Goal: Task Accomplishment & Management: Complete application form

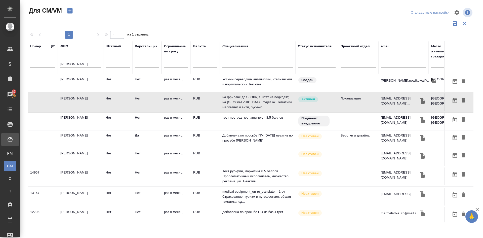
click at [72, 12] on icon "button" at bounding box center [69, 10] width 5 height 5
drag, startPoint x: 77, startPoint y: 61, endPoint x: 37, endPoint y: 68, distance: 40.8
click at [39, 68] on tr "Номер ФИО новикова Штатный Верстальщик Ограничение по сроку Валюта Специализаци…" at bounding box center [297, 57] width 538 height 33
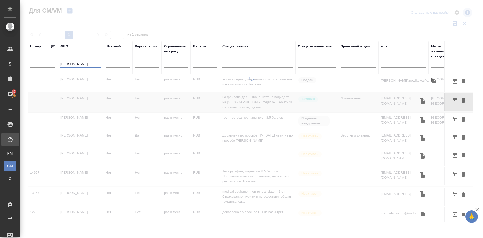
type input "овечкина"
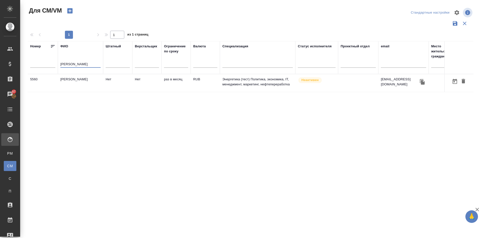
drag, startPoint x: 85, startPoint y: 63, endPoint x: 38, endPoint y: 63, distance: 46.6
click at [39, 63] on tr "Номер ФИО овечкина Штатный Верстальщик Ограничение по сроку Валюта Специализаци…" at bounding box center [297, 57] width 538 height 33
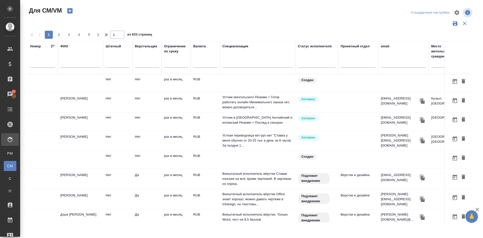
click at [391, 59] on div at bounding box center [403, 65] width 45 height 12
click at [391, 63] on input "text" at bounding box center [403, 64] width 45 height 6
paste input "m.tretyakova@awatera.com"
type input "m.tretyakova@awatera.com"
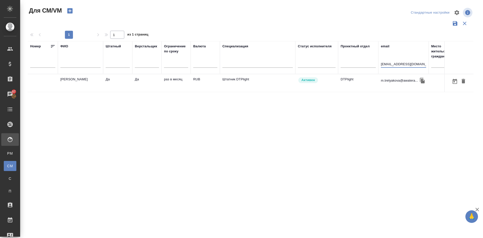
drag, startPoint x: 423, startPoint y: 64, endPoint x: 373, endPoint y: 75, distance: 51.5
click at [373, 75] on table "Номер ФИО Штатный Верстальщик Ограничение по сроку Валюта Специализация Статус …" at bounding box center [297, 66] width 538 height 51
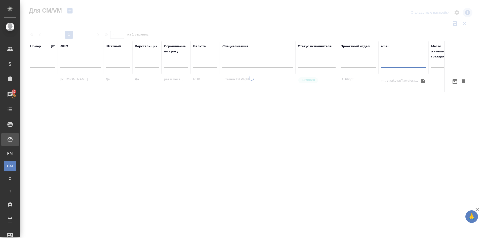
click at [75, 66] on input "text" at bounding box center [80, 64] width 40 height 6
paste input "Alibek"
type input "Alibek"
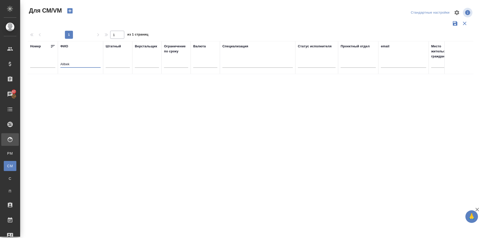
drag, startPoint x: 78, startPoint y: 66, endPoint x: 34, endPoint y: 64, distance: 44.1
click at [34, 65] on tr "Номер ФИО Alibek Штатный Верстальщик Ограничение по сроку Валюта Специализация …" at bounding box center [297, 57] width 538 height 33
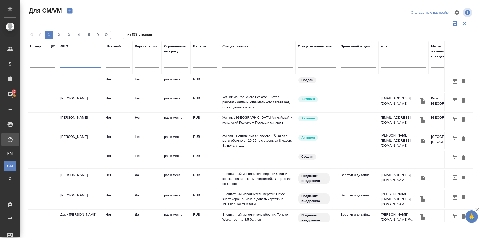
click at [401, 66] on input "text" at bounding box center [403, 64] width 45 height 6
paste input "alibekyessentayev@gmail.com"
type input "alibekyessentayev@gmail.com"
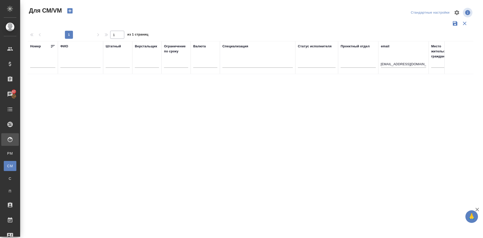
scroll to position [0, 0]
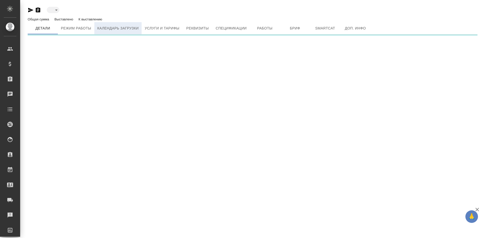
type input "created"
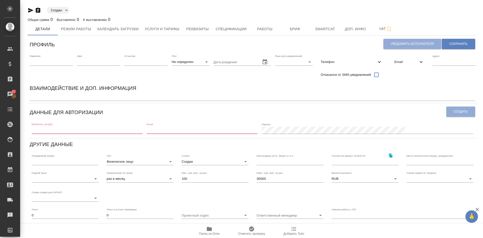
drag, startPoint x: 43, startPoint y: 130, endPoint x: 45, endPoint y: 129, distance: 2.7
click at [43, 130] on input "text" at bounding box center [87, 130] width 111 height 7
paste input "[EMAIL_ADDRESS][DOMAIN_NAME]"
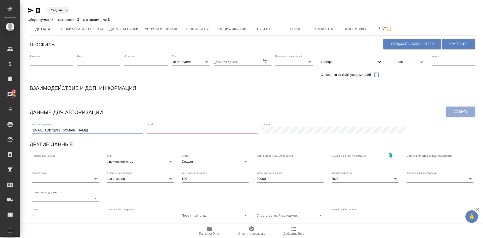
click at [92, 131] on input "[EMAIL_ADDRESS][DOMAIN_NAME]" at bounding box center [87, 130] width 111 height 7
type input "[EMAIL_ADDRESS][DOMAIN_NAME]"
click at [185, 130] on input "email" at bounding box center [202, 130] width 111 height 7
paste input "[EMAIL_ADDRESS][DOMAIN_NAME]"
type input "m.tretyakova@awatera.com"
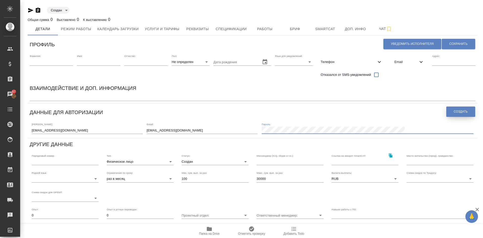
click at [469, 111] on button "Создать" at bounding box center [461, 112] width 29 height 10
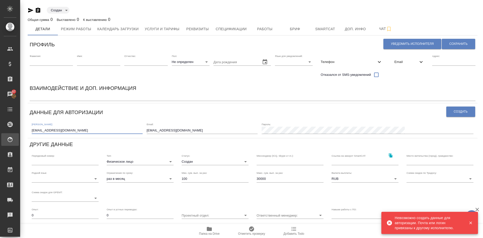
drag, startPoint x: 80, startPoint y: 129, endPoint x: 0, endPoint y: 137, distance: 80.5
click at [0, 137] on div ".cls-1 fill:#fff; AWATERA Demidova Tatyana Клиенты Спецификации Заказы 87 Чаты …" at bounding box center [241, 119] width 483 height 238
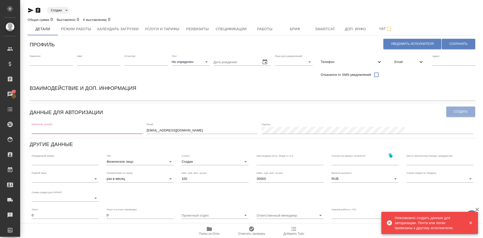
drag, startPoint x: 237, startPoint y: 133, endPoint x: 85, endPoint y: 144, distance: 152.7
click at [85, 145] on div "Профиль Уведомить исполнителя Сохранить Фамилия: Имя: Отчество: Пол: Не определ…" at bounding box center [253, 164] width 450 height 253
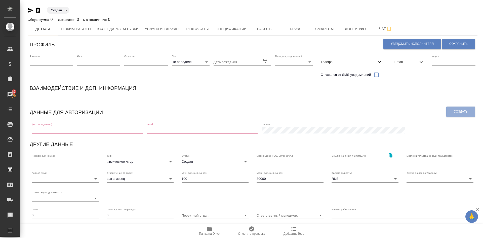
click at [37, 132] on input "text" at bounding box center [87, 130] width 111 height 7
paste input "d.ovechkina@awatera.com"
type input "d.ovechkina@awatera.com"
click at [186, 128] on input "email" at bounding box center [202, 130] width 111 height 7
paste input "[EMAIL_ADDRESS][DOMAIN_NAME]"
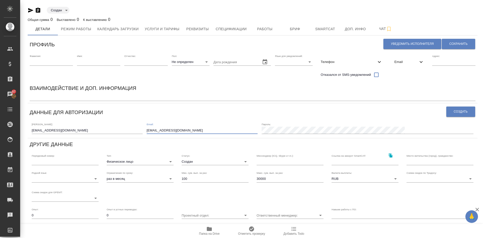
type input "[EMAIL_ADDRESS][DOMAIN_NAME]"
click at [298, 123] on div "Логин: d.ovechkina@awatera.com Email: d.ovechkina@awatera.com Пароль:" at bounding box center [253, 128] width 446 height 16
click at [460, 111] on span "Создать" at bounding box center [461, 112] width 14 height 4
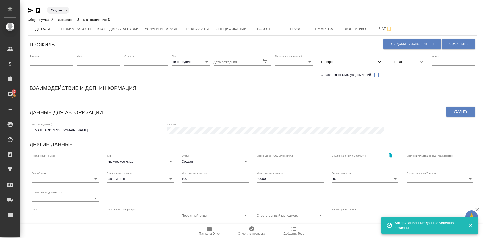
click at [53, 60] on input "text" at bounding box center [51, 61] width 43 height 7
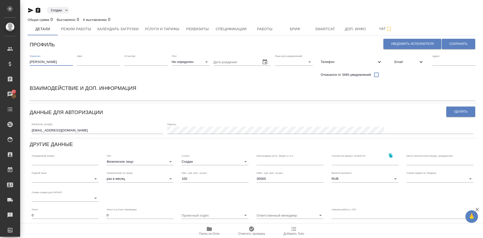
type input "Овечкина"
click at [99, 68] on div "Имя:" at bounding box center [98, 67] width 43 height 26
click at [97, 63] on input "text" at bounding box center [98, 61] width 43 height 7
type input "Дарья"
click at [140, 62] on input "text" at bounding box center [145, 61] width 43 height 7
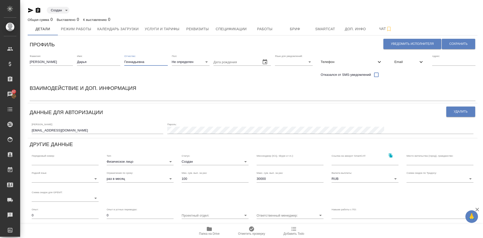
type input "Геннадьевна"
click at [174, 61] on body "🙏 .cls-1 fill:#fff; AWATERA Demidova Tatyana Клиенты Спецификации Заказы 87 Чат…" at bounding box center [241, 119] width 483 height 238
click at [175, 76] on li "Ж" at bounding box center [189, 78] width 38 height 8
type input "[DEMOGRAPHIC_DATA]"
click at [281, 61] on body "🙏 .cls-1 fill:#fff; AWATERA Demidova Tatyana Клиенты Спецификации Заказы 87 Чат…" at bounding box center [241, 119] width 483 height 238
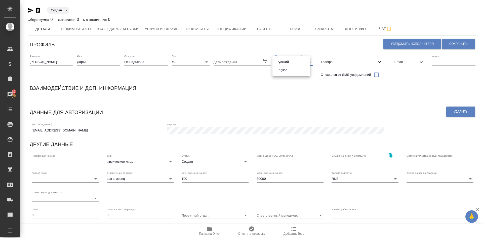
click at [281, 61] on li "Русский" at bounding box center [292, 62] width 38 height 8
type input "RU"
click at [395, 60] on span "Email" at bounding box center [407, 61] width 24 height 5
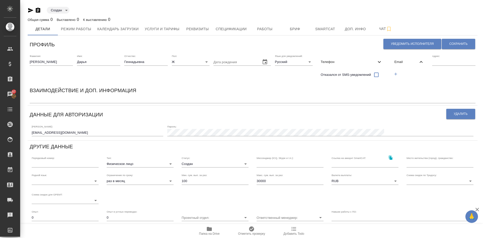
click at [394, 74] on icon "button" at bounding box center [396, 74] width 5 height 5
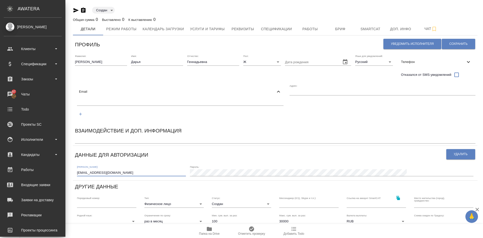
drag, startPoint x: 68, startPoint y: 158, endPoint x: 0, endPoint y: 163, distance: 68.4
click at [0, 163] on div ".cls-1 fill:#fff; AWATERA Demidova Tatyana Клиенты Спецификации Заказы 87 Чаты …" at bounding box center [241, 119] width 483 height 238
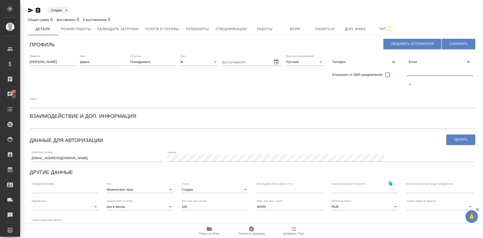
click at [411, 72] on input "text" at bounding box center [440, 72] width 67 height 6
paste input "[EMAIL_ADDRESS][DOMAIN_NAME]"
type input "[EMAIL_ADDRESS][DOMAIN_NAME]"
click at [452, 42] on span "Сохранить" at bounding box center [459, 44] width 18 height 4
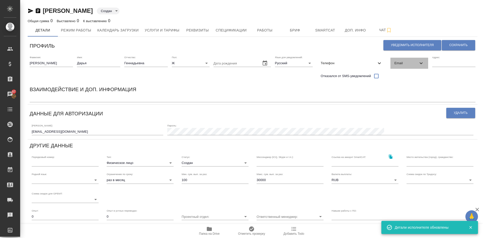
click at [397, 65] on span "Email" at bounding box center [407, 63] width 24 height 5
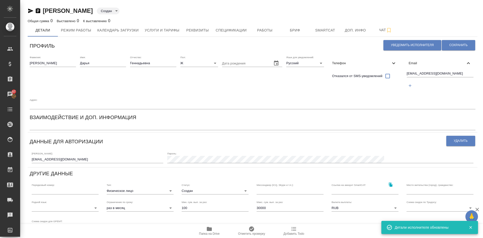
click at [409, 62] on span "Email" at bounding box center [437, 63] width 57 height 5
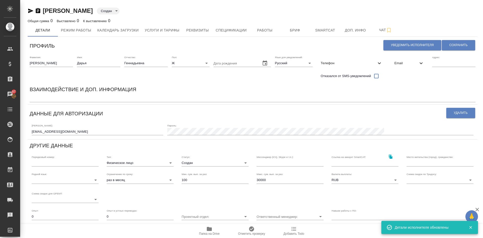
click at [331, 64] on span "Телефон" at bounding box center [349, 63] width 56 height 5
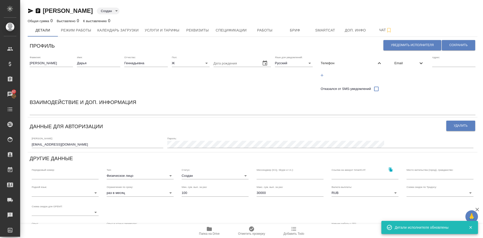
click at [333, 63] on span "Телефон" at bounding box center [349, 63] width 56 height 5
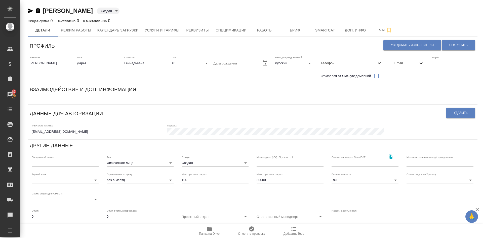
click at [190, 163] on body "🙏 .cls-1 fill:#fff; AWATERA Demidova Tatyana Клиенты Спецификации Заказы 87 Чат…" at bounding box center [241, 119] width 483 height 238
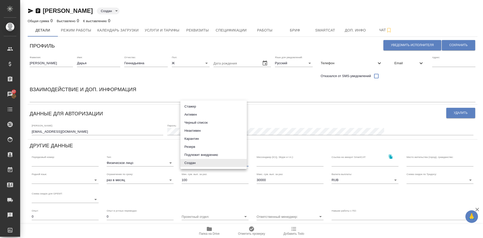
click at [190, 116] on li "Активен" at bounding box center [214, 115] width 66 height 8
type input "active"
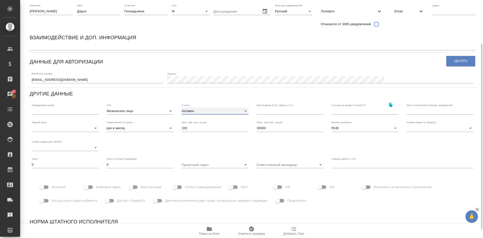
scroll to position [54, 0]
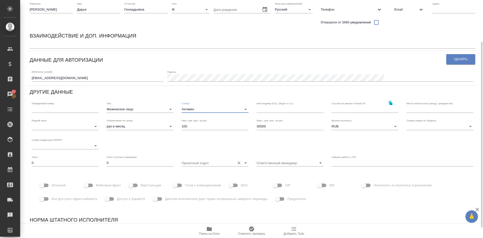
click at [208, 164] on input "Проектный отдел:" at bounding box center [207, 162] width 51 height 7
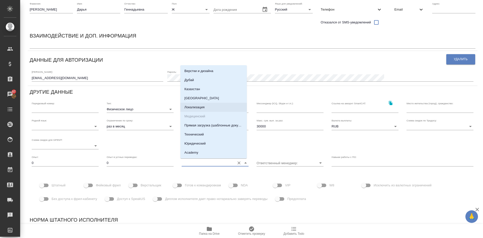
type input "В"
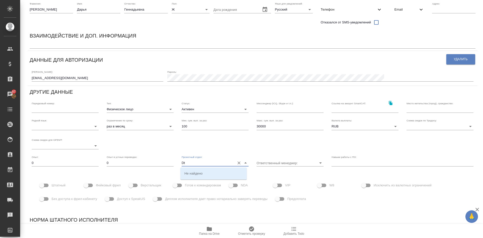
type input "D"
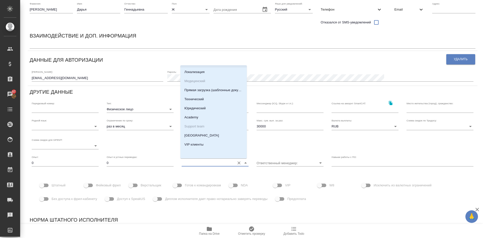
scroll to position [0, 0]
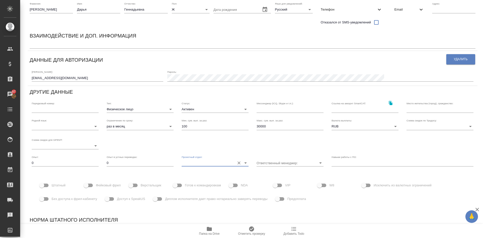
click at [195, 161] on input "Проектный отдел:" at bounding box center [207, 162] width 51 height 7
type input "D"
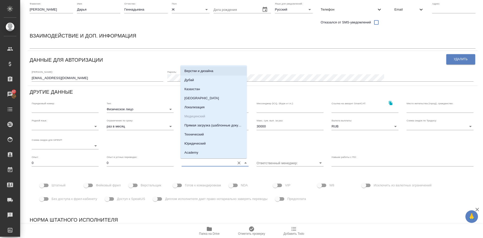
click at [194, 68] on li "Верстки и дизайна" at bounding box center [214, 70] width 66 height 9
type input "Верстки и дизайна"
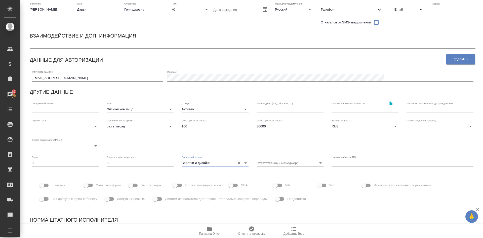
click at [47, 185] on input "Штатный" at bounding box center [41, 186] width 29 height 10
checkbox input "true"
click at [139, 185] on input "Верстальщик" at bounding box center [131, 186] width 29 height 10
checkbox input "true"
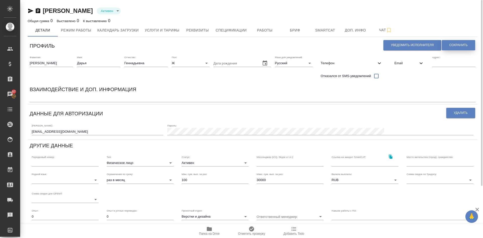
click at [463, 43] on button "Сохранить" at bounding box center [458, 45] width 33 height 10
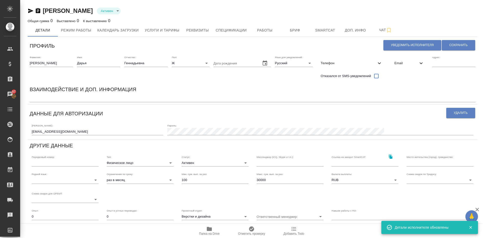
click at [49, 99] on textarea at bounding box center [253, 99] width 446 height 4
type textarea "I"
click at [49, 98] on textarea at bounding box center [253, 99] width 446 height 4
type textarea "I"
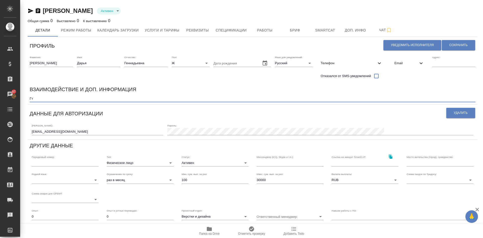
type textarea "Г"
type textarea "I"
paste textarea "DTPlight"
type textarea "Штатный верстальщик DTPlight"
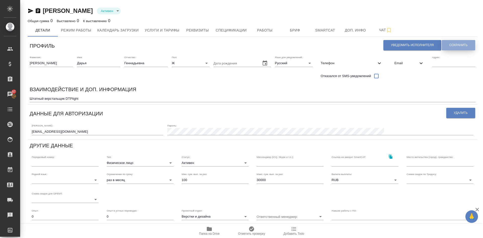
click at [456, 44] on span "Сохранить" at bounding box center [459, 45] width 18 height 4
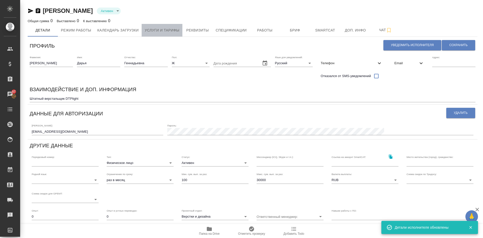
click at [164, 31] on span "Услуги и тарифы" at bounding box center [162, 30] width 35 height 6
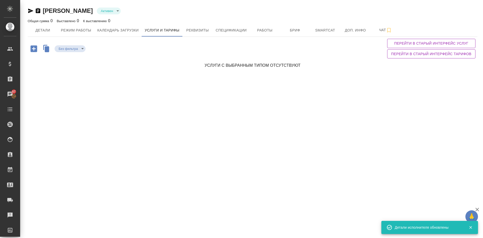
click at [48, 49] on icon "button" at bounding box center [47, 49] width 5 height 6
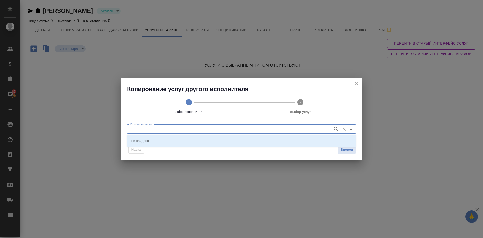
click at [156, 126] on input "Email исполнителя" at bounding box center [229, 129] width 202 height 6
type input "Н"
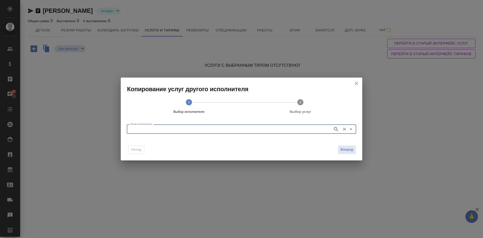
paste input "a.noskova1@awatera.com"
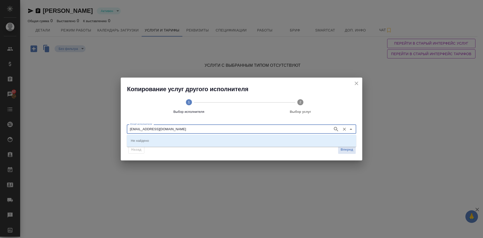
type input "a.noskova1@awatera.com"
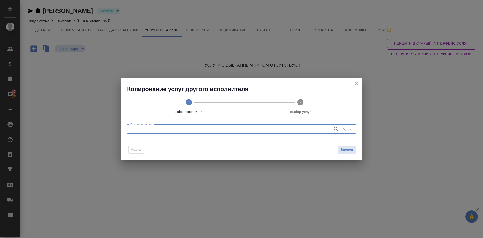
click at [137, 127] on input "Email исполнителя" at bounding box center [229, 129] width 202 height 6
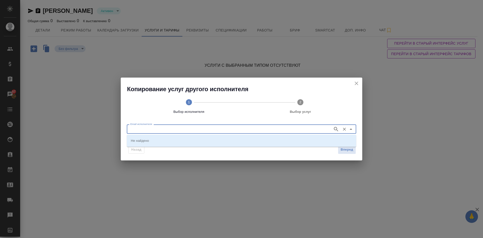
paste input "a.noskova1@awatera.com"
type input "a.noskova1@awatera.com"
click at [133, 133] on div "Email исполнителя" at bounding box center [242, 128] width 230 height 9
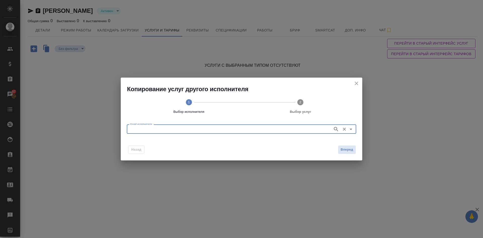
paste input "a.noskova1@awatera.com"
type input "a.noskova1@awatera.com"
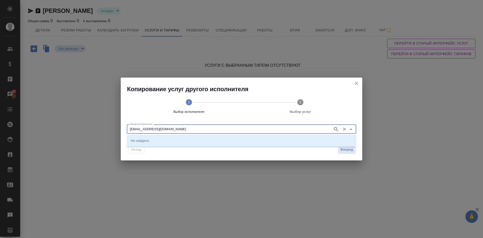
click at [336, 128] on icon "button" at bounding box center [336, 129] width 6 height 6
click at [357, 82] on icon "close" at bounding box center [357, 83] width 6 height 6
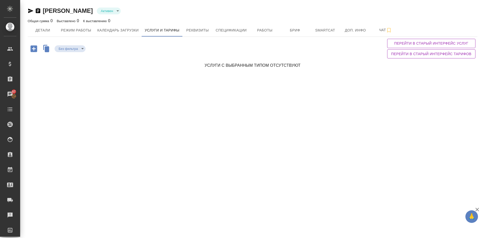
click at [47, 49] on icon "button" at bounding box center [47, 49] width 5 height 6
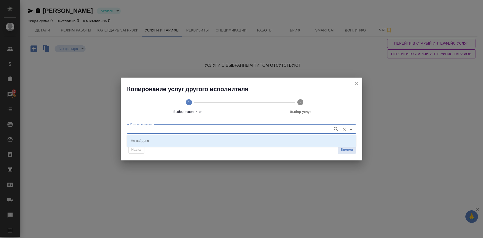
paste input "a.noskova1@awatera.com"
type input "a.noskova1@awatera.com"
click at [352, 128] on icon "Close" at bounding box center [351, 129] width 6 height 6
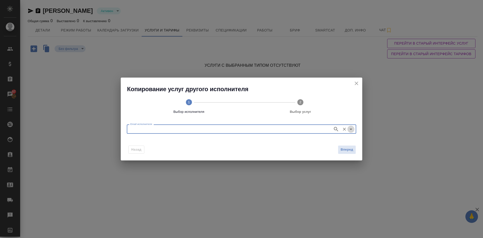
click at [353, 129] on icon "Open" at bounding box center [351, 129] width 6 height 6
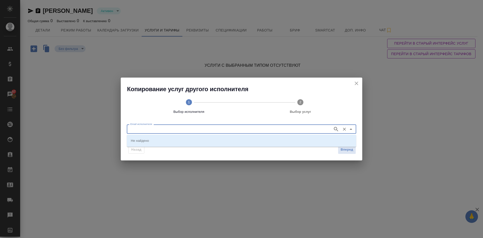
click at [334, 129] on icon "button" at bounding box center [336, 129] width 6 height 6
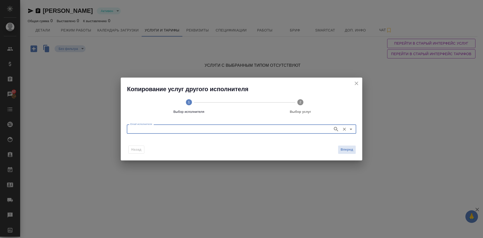
paste input "a.noskova1@awatera.com"
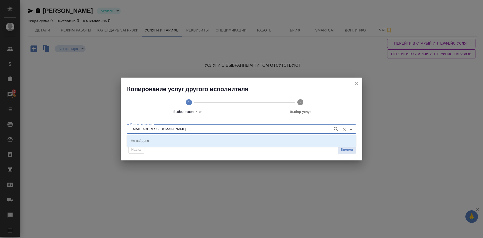
type input "a.noskova1@awatera.com"
click at [173, 130] on input "a.noskova1@awatera.com" at bounding box center [229, 129] width 202 height 6
click at [337, 129] on icon "button" at bounding box center [336, 129] width 4 height 4
click at [358, 83] on icon "close" at bounding box center [357, 83] width 6 height 6
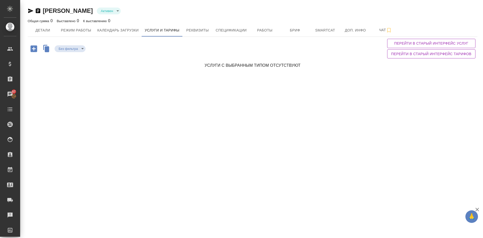
click at [45, 50] on icon "button" at bounding box center [47, 49] width 5 height 6
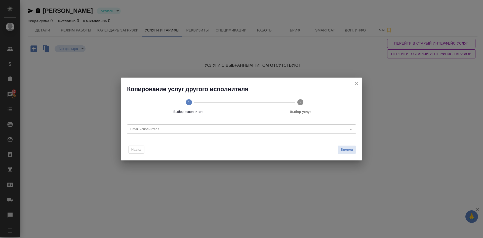
click at [357, 83] on icon "close" at bounding box center [357, 83] width 6 height 6
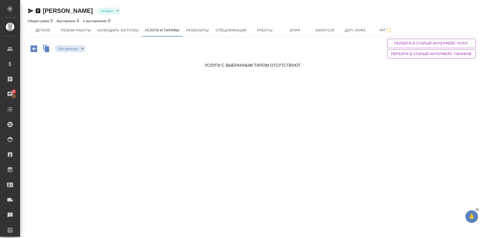
click at [425, 55] on span "Перейти в старый интерфейс тарифов" at bounding box center [432, 54] width 80 height 6
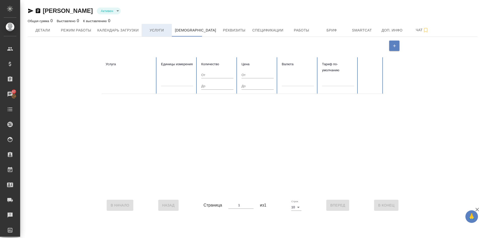
click at [161, 28] on span "Услуги" at bounding box center [157, 30] width 24 height 6
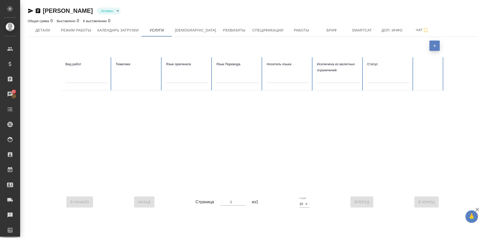
scroll to position [19, 0]
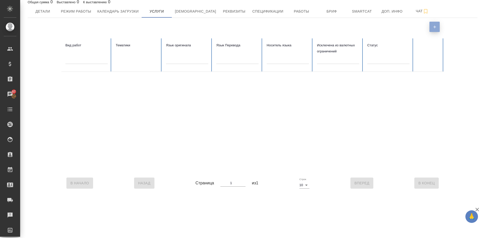
click at [435, 24] on button "button" at bounding box center [435, 27] width 10 height 10
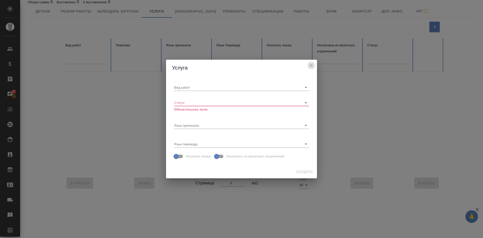
click at [311, 64] on icon "close" at bounding box center [311, 65] width 6 height 6
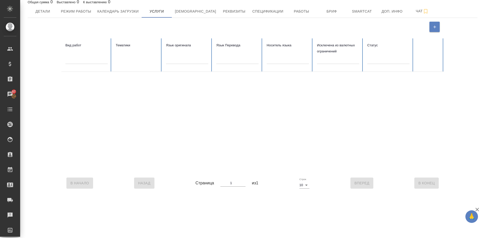
scroll to position [0, 0]
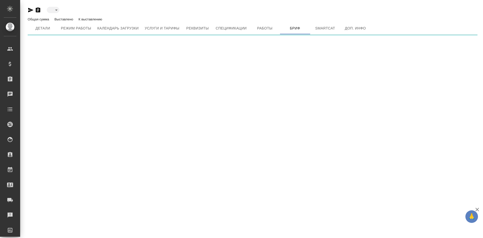
type input "active"
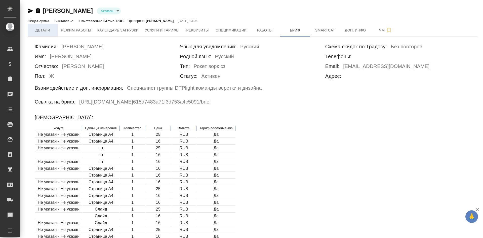
click at [39, 30] on span "Детали" at bounding box center [43, 30] width 24 height 6
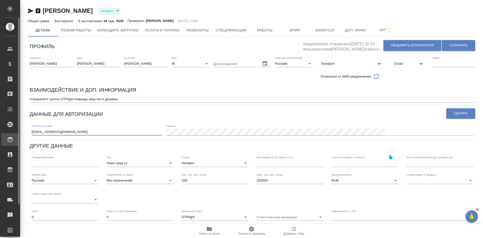
drag, startPoint x: 82, startPoint y: 132, endPoint x: 0, endPoint y: 137, distance: 82.2
click at [5, 137] on div ".cls-1 fill:#fff; AWATERA Demidova Tatyana Клиенты Спецификации Заказы Чаты Tod…" at bounding box center [241, 119] width 483 height 238
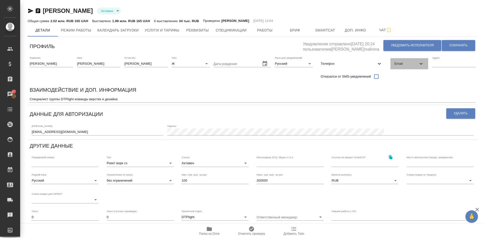
click at [396, 64] on span "Email" at bounding box center [407, 63] width 24 height 5
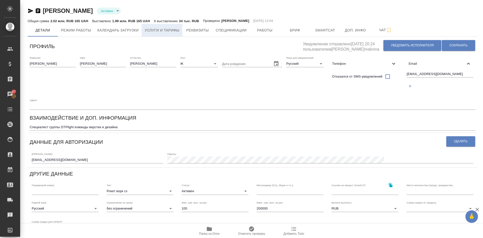
click at [166, 31] on span "Услуги и тарифы" at bounding box center [162, 30] width 35 height 6
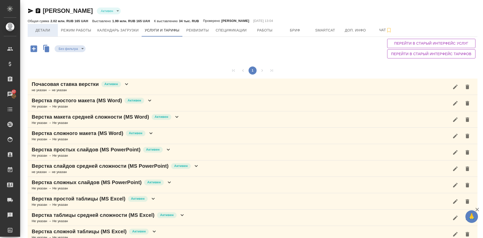
click at [42, 33] on span "Детали" at bounding box center [43, 30] width 24 height 6
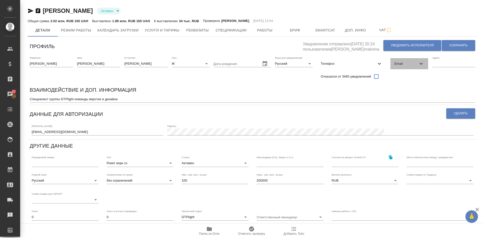
click at [391, 64] on div "Email" at bounding box center [410, 63] width 38 height 11
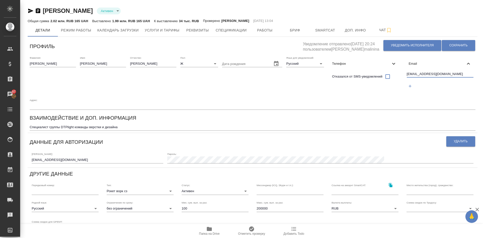
drag, startPoint x: 447, startPoint y: 73, endPoint x: 366, endPoint y: 81, distance: 81.7
click at [366, 81] on div "Фамилия: Носкова Имя: Анна Отчество: Николаевна Пол: Ж female Дата рождения Язы…" at bounding box center [253, 83] width 450 height 58
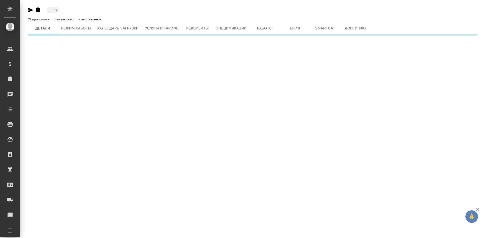
type input "active"
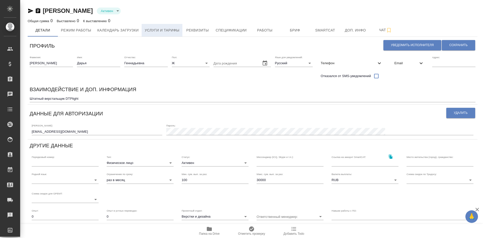
click at [163, 31] on span "Услуги и тарифы" at bounding box center [162, 30] width 35 height 6
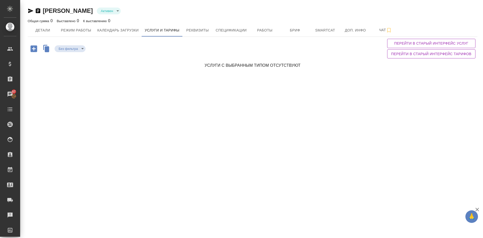
click at [46, 49] on icon "button" at bounding box center [47, 49] width 5 height 6
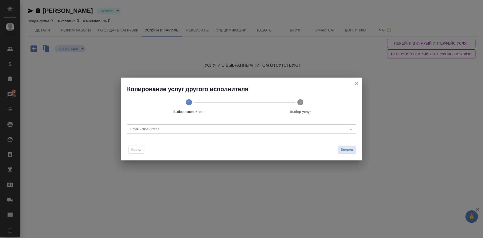
click at [300, 104] on text "2" at bounding box center [301, 102] width 2 height 4
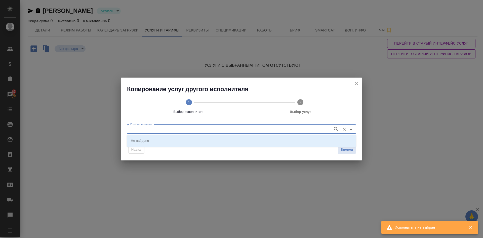
click at [145, 130] on input "Email исполнителя" at bounding box center [229, 129] width 202 height 6
click at [143, 127] on input "Email исполнителя" at bounding box center [229, 129] width 202 height 6
paste input "[EMAIL_ADDRESS][DOMAIN_NAME]"
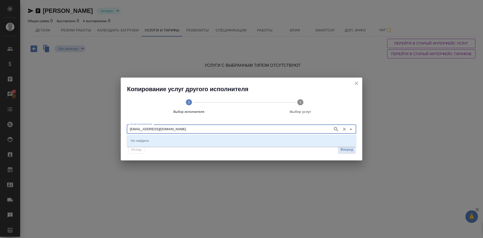
type input "[EMAIL_ADDRESS][DOMAIN_NAME]"
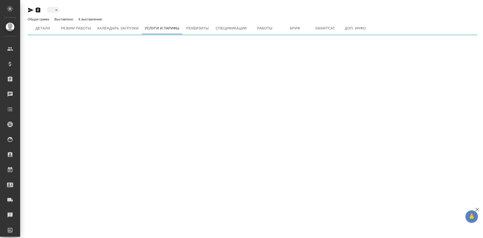
type input "active"
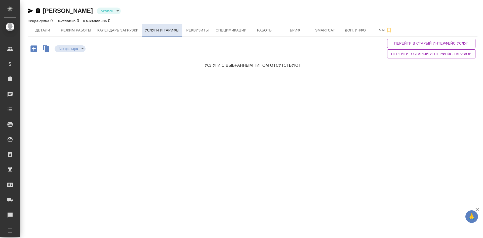
click at [169, 31] on span "Услуги и тарифы" at bounding box center [162, 30] width 35 height 6
click at [45, 50] on icon "button" at bounding box center [47, 49] width 5 height 6
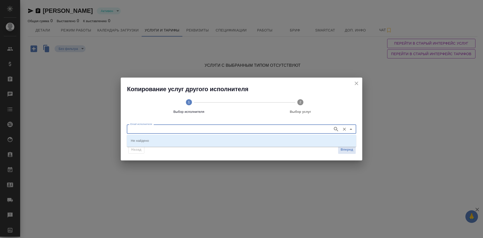
drag, startPoint x: 148, startPoint y: 132, endPoint x: 131, endPoint y: 127, distance: 17.8
click at [131, 127] on input "Email исполнителя" at bounding box center [229, 129] width 202 height 6
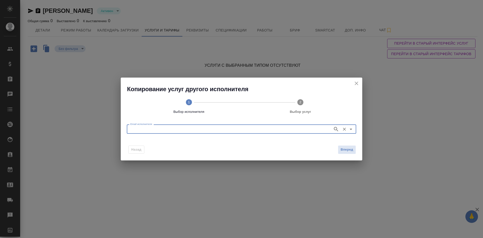
paste input "[EMAIL_ADDRESS][DOMAIN_NAME]"
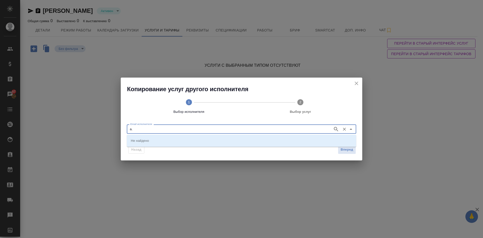
type input "a"
type input "ф"
type input "a.noskova1"
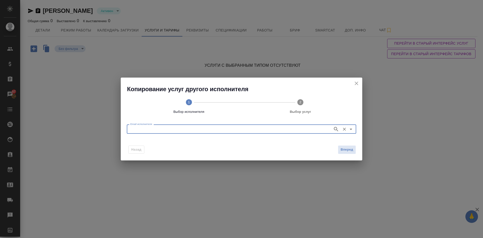
click at [137, 129] on input "Email исполнителя" at bounding box center [229, 129] width 202 height 6
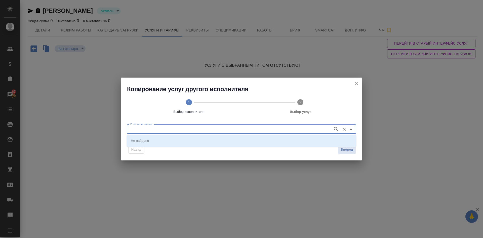
paste input "[EMAIL_ADDRESS][DOMAIN_NAME]"
type input "[EMAIL_ADDRESS][DOMAIN_NAME]"
click at [148, 139] on p "[EMAIL_ADDRESS][DOMAIN_NAME] ([PERSON_NAME])" at bounding box center [174, 140] width 87 height 5
type input "[EMAIL_ADDRESS][DOMAIN_NAME] ([PERSON_NAME])"
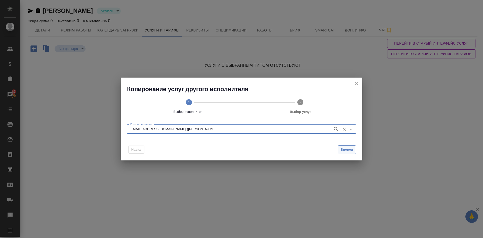
click at [343, 150] on span "Вперед" at bounding box center [347, 150] width 13 height 6
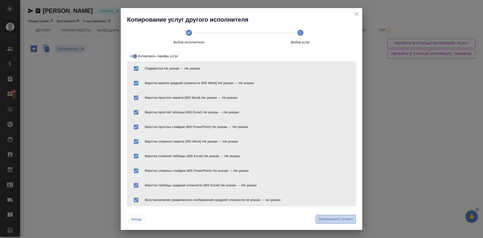
click at [326, 220] on span "Скопировать услуги" at bounding box center [336, 219] width 35 height 6
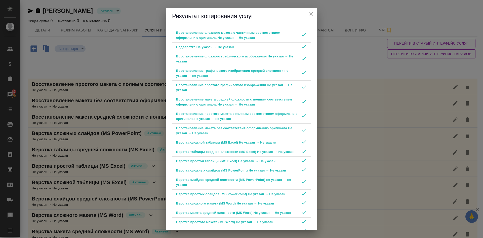
click at [309, 12] on icon "close" at bounding box center [311, 14] width 6 height 6
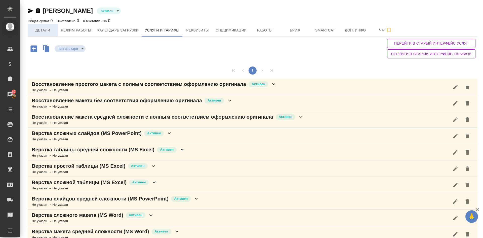
click at [43, 32] on span "Детали" at bounding box center [43, 30] width 24 height 6
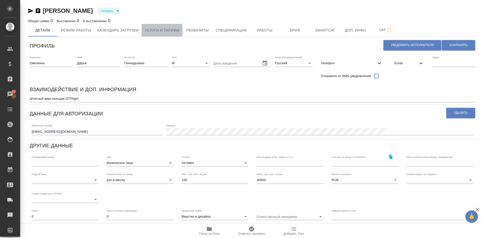
click at [173, 26] on button "Услуги и тарифы" at bounding box center [162, 30] width 41 height 13
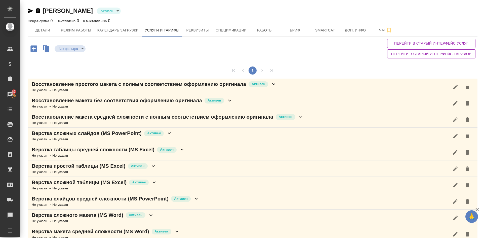
click at [101, 85] on p "Восстановление простого макета с полным соответствием оформлению оригинала" at bounding box center [139, 84] width 215 height 7
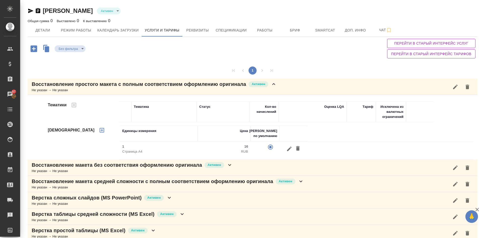
click at [53, 86] on p "Восстановление простого макета с полным соответствием оформлению оригинала" at bounding box center [139, 84] width 215 height 7
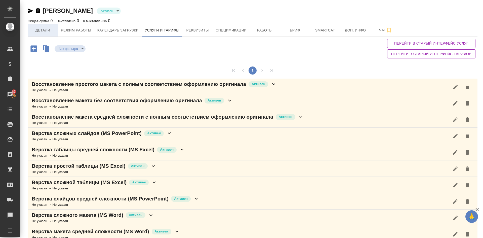
click at [38, 30] on span "Детали" at bounding box center [43, 30] width 24 height 6
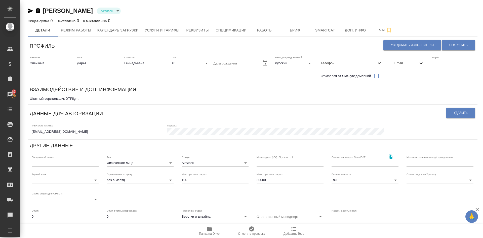
click at [31, 11] on icon "button" at bounding box center [30, 11] width 5 height 5
drag, startPoint x: 272, startPoint y: 181, endPoint x: 224, endPoint y: 179, distance: 48.4
click at [243, 181] on div "Родной язык: ​ Ограничение по сроку: раз в месяц month Мин. сум. вып. за раз: 1…" at bounding box center [253, 187] width 450 height 39
type input "10000"
click at [455, 46] on span "Сохранить" at bounding box center [459, 45] width 18 height 4
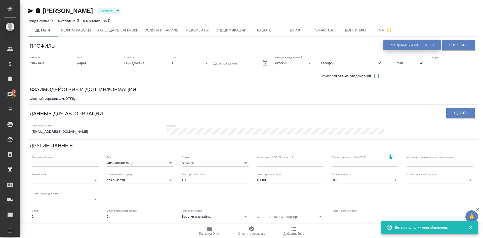
click at [400, 45] on span "Уведомить исполнителя" at bounding box center [412, 45] width 43 height 4
type textarea "Loremi dolo, Sitam! Consectetura e seddoeius temporincid ut laboreetdol magnaal…"
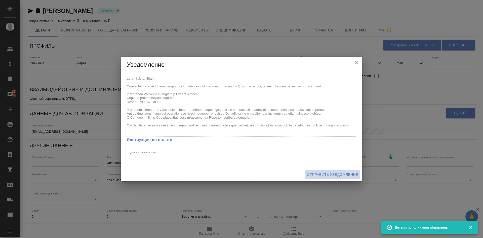
click at [336, 174] on span "Отправить уведомление" at bounding box center [332, 174] width 51 height 6
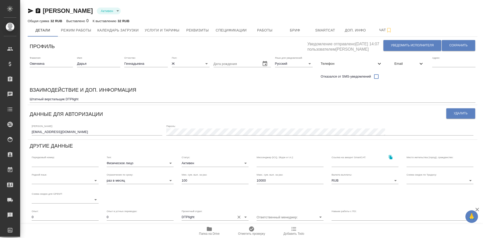
click at [246, 217] on icon "Open" at bounding box center [245, 217] width 3 height 1
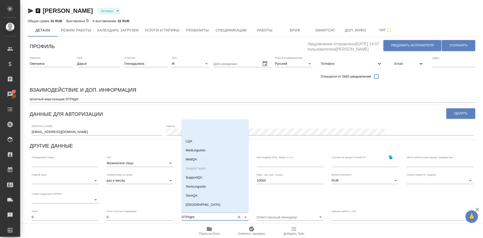
scroll to position [887, 0]
click at [155, 93] on div "Взаимодействие и доп. информация" at bounding box center [253, 91] width 446 height 10
